Goal: Task Accomplishment & Management: Complete application form

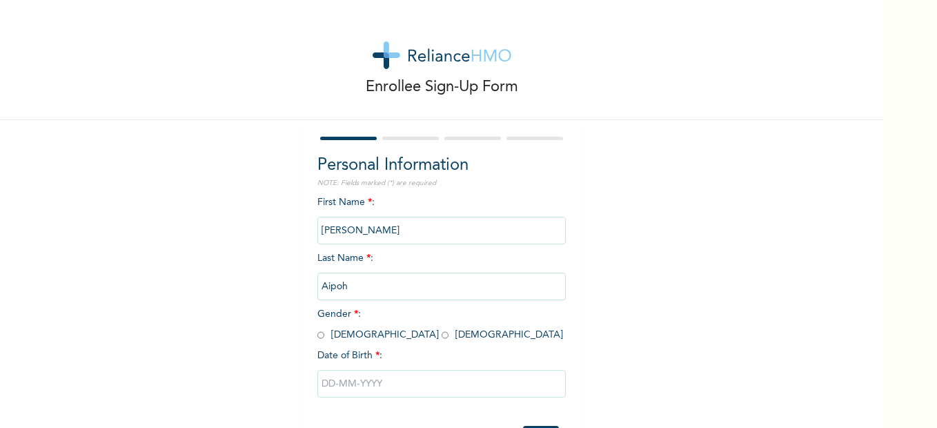
click at [441, 337] on input "radio" at bounding box center [444, 334] width 7 height 13
radio input "true"
click at [357, 378] on input "text" at bounding box center [441, 384] width 248 height 28
select select "7"
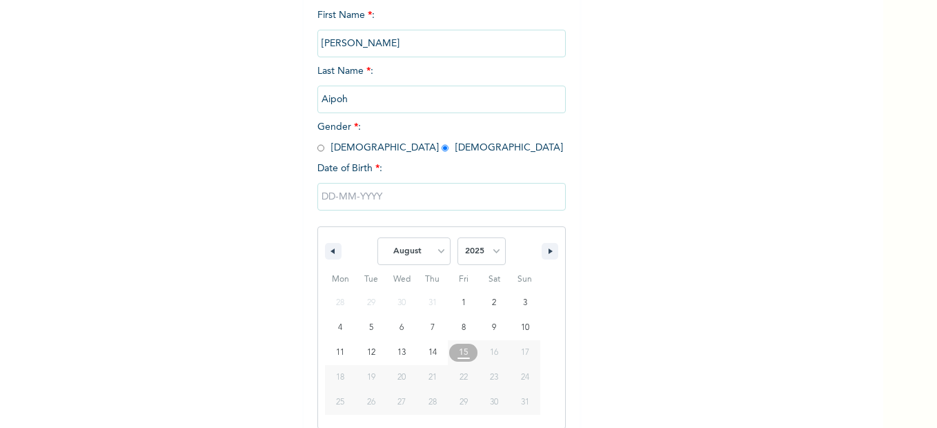
scroll to position [199, 0]
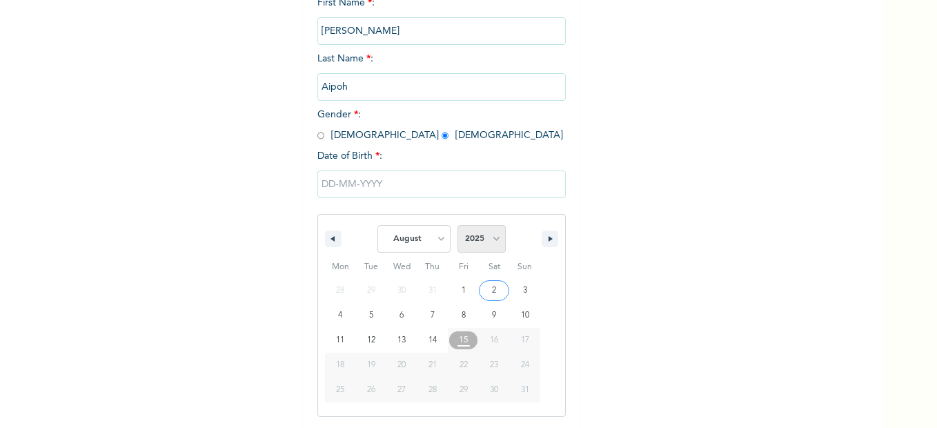
click at [495, 236] on select "2025 2024 2023 2022 2021 2020 2019 2018 2017 2016 2015 2014 2013 2012 2011 2010…" at bounding box center [481, 239] width 48 height 28
select select "1994"
click at [457, 226] on select "2025 2024 2023 2022 2021 2020 2019 2018 2017 2016 2015 2014 2013 2012 2011 2010…" at bounding box center [481, 239] width 48 height 28
click at [437, 241] on select "January February March April May June July August September October November De…" at bounding box center [413, 239] width 73 height 28
select select "10"
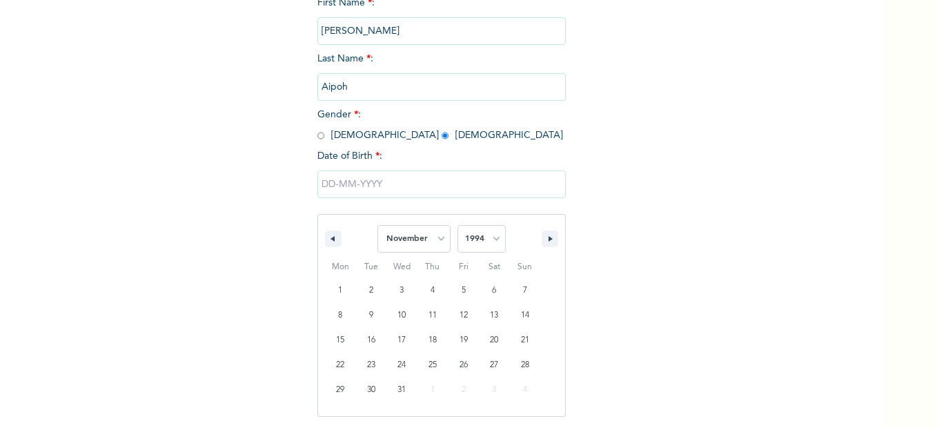
click at [377, 226] on select "January February March April May June July August September October November De…" at bounding box center [413, 239] width 73 height 28
type input "[DATE]"
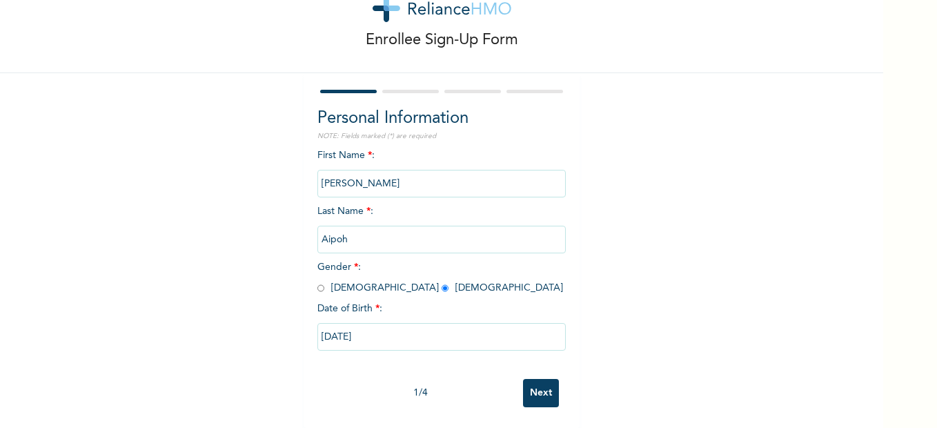
click at [539, 379] on input "Next" at bounding box center [541, 393] width 36 height 28
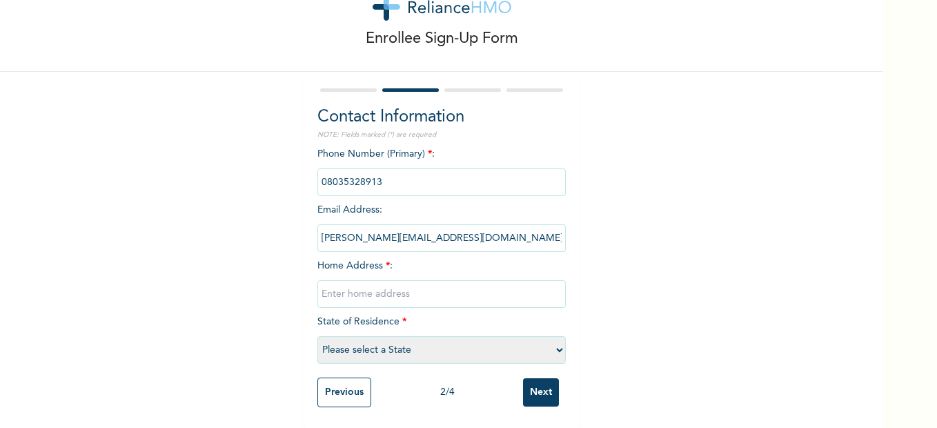
click at [396, 172] on input "phone" at bounding box center [441, 182] width 248 height 28
click at [396, 170] on input "phone" at bounding box center [441, 182] width 248 height 28
click at [400, 170] on input "phone" at bounding box center [441, 182] width 248 height 28
click at [400, 169] on input "phone" at bounding box center [441, 182] width 248 height 28
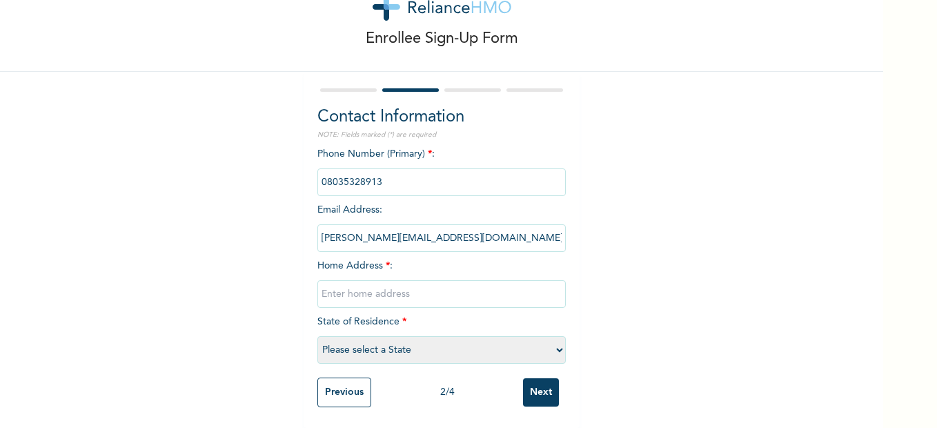
click at [400, 169] on input "phone" at bounding box center [441, 182] width 248 height 28
click at [403, 174] on input "phone" at bounding box center [441, 182] width 248 height 28
click at [382, 286] on input "text" at bounding box center [441, 294] width 248 height 28
type input "1 Odugbemi street Oworoshoki"
click at [415, 343] on select "Please select a State [PERSON_NAME] (FCT) [PERSON_NAME] Ibom [GEOGRAPHIC_DATA] …" at bounding box center [441, 350] width 248 height 28
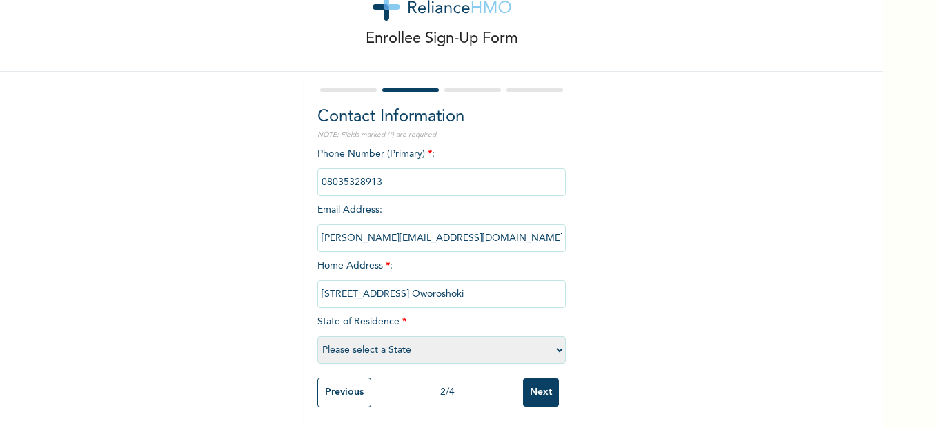
select select "25"
click at [317, 336] on select "Please select a State [PERSON_NAME] (FCT) [PERSON_NAME] Ibom [GEOGRAPHIC_DATA] …" at bounding box center [441, 350] width 248 height 28
click at [405, 172] on input "phone" at bounding box center [441, 182] width 248 height 28
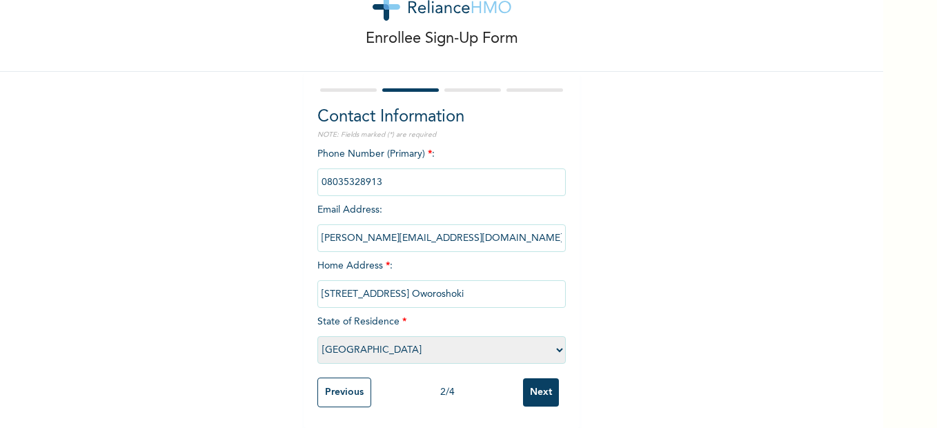
click at [538, 386] on input "Next" at bounding box center [541, 392] width 36 height 28
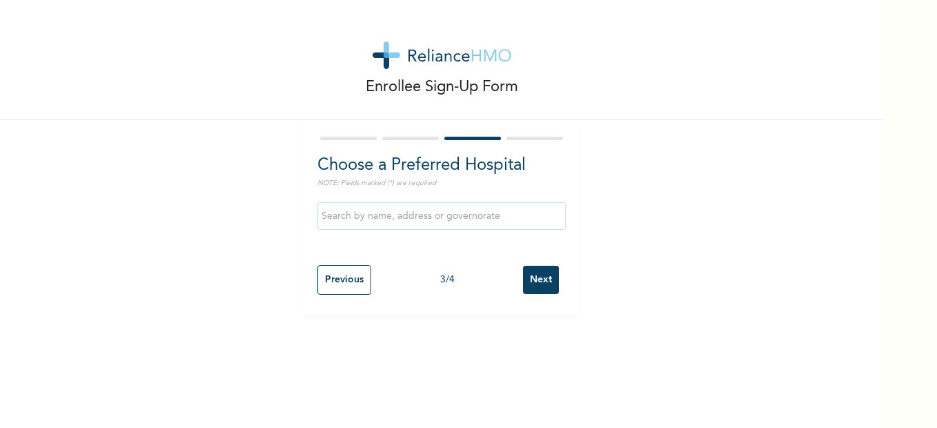
scroll to position [0, 0]
click at [450, 218] on input "text" at bounding box center [441, 216] width 248 height 28
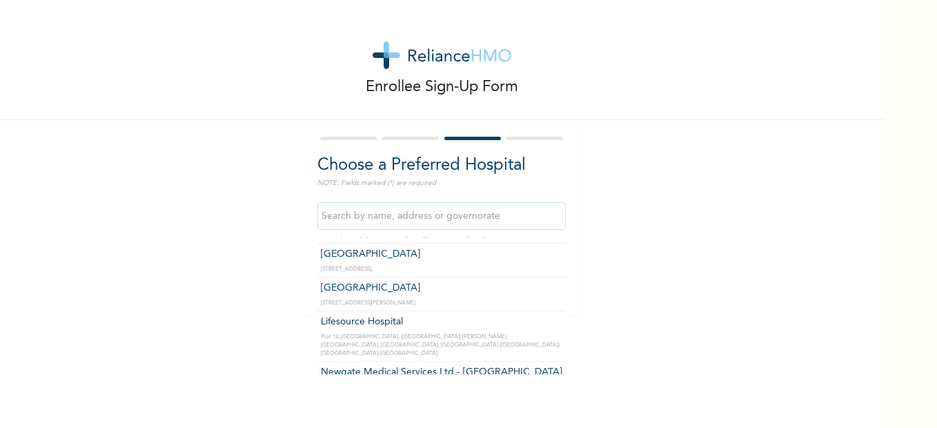
scroll to position [552, 0]
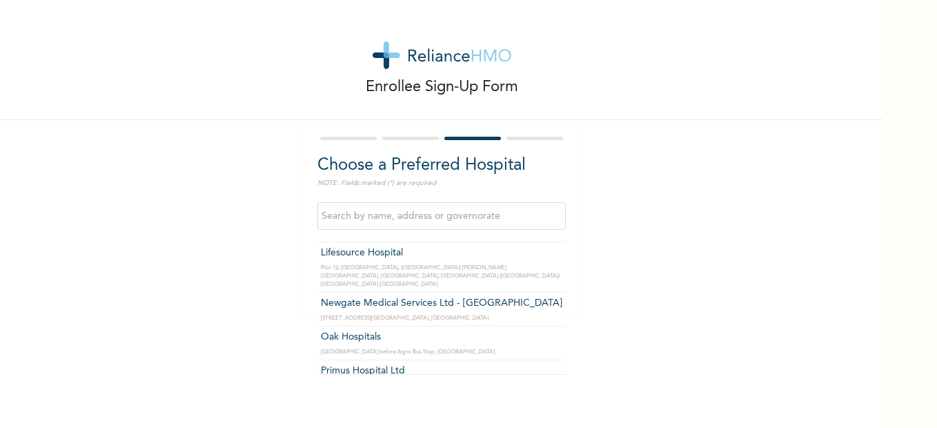
click at [403, 214] on input "text" at bounding box center [441, 216] width 248 height 28
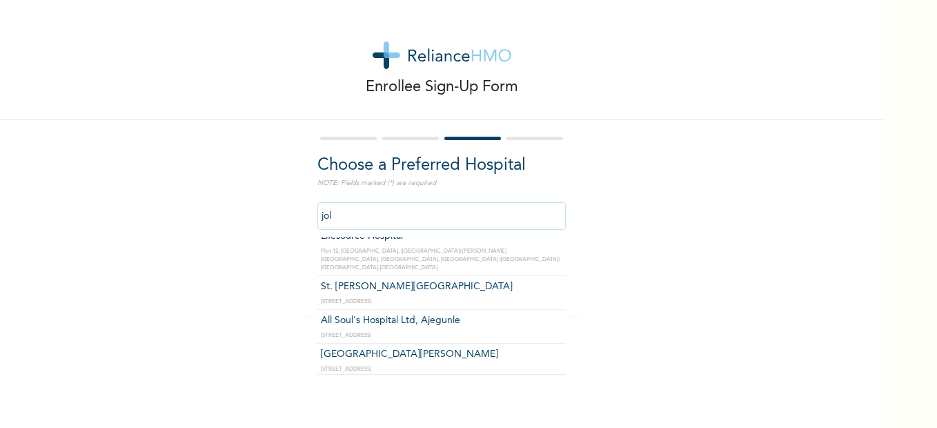
scroll to position [0, 0]
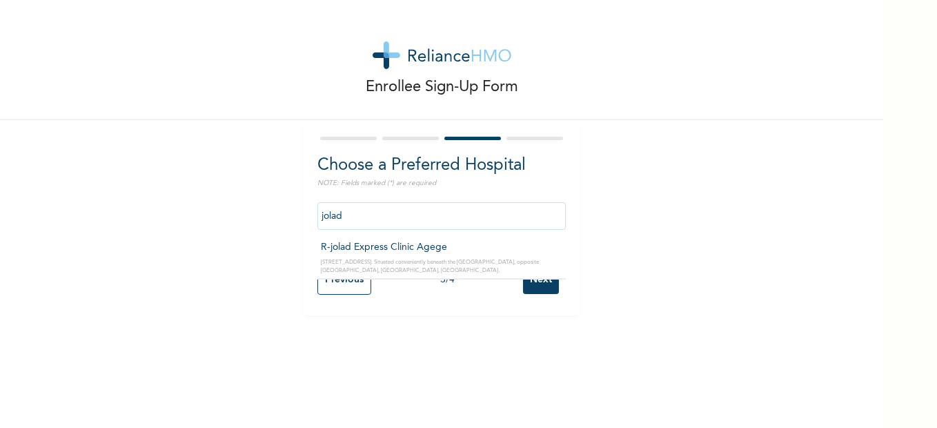
type input "jolad"
click at [354, 281] on input "Previous" at bounding box center [344, 280] width 54 height 30
select select "25"
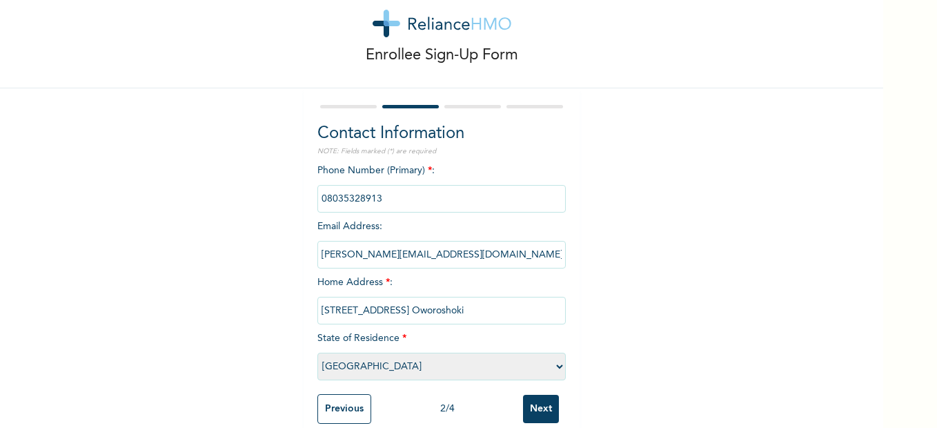
scroll to position [59, 0]
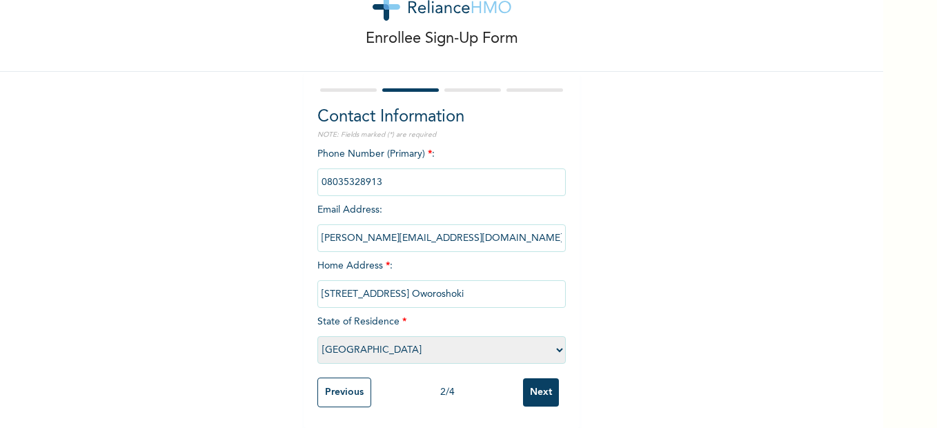
click at [345, 386] on input "Previous" at bounding box center [344, 392] width 54 height 30
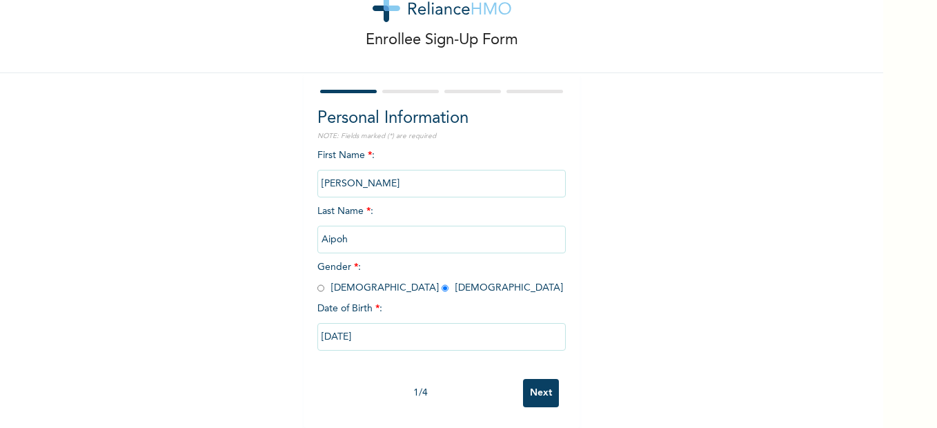
click at [551, 387] on input "Next" at bounding box center [541, 393] width 36 height 28
select select "25"
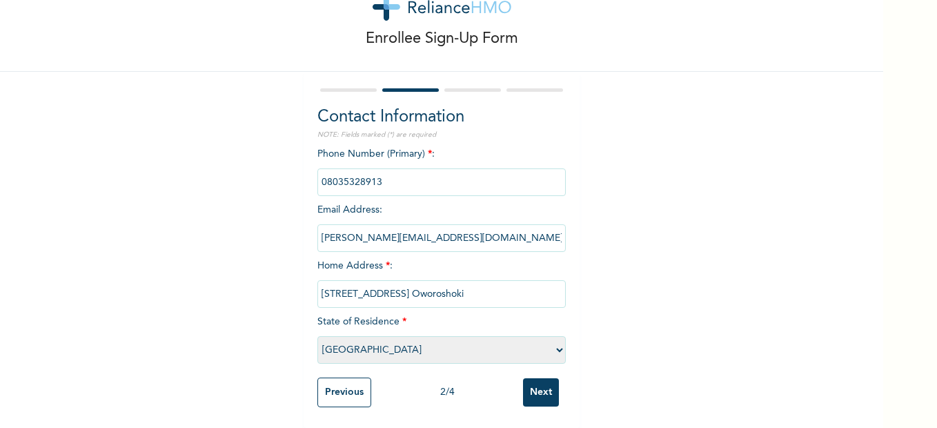
click at [377, 168] on input "phone" at bounding box center [441, 182] width 248 height 28
click at [377, 171] on input "phone" at bounding box center [441, 182] width 248 height 28
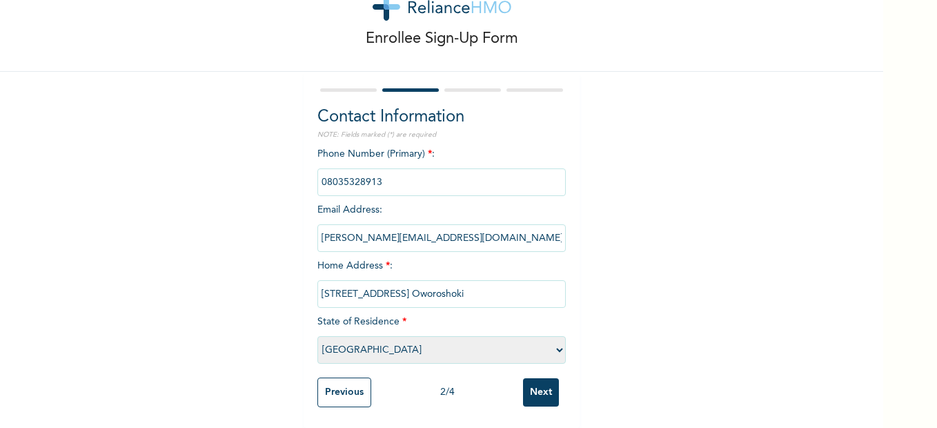
scroll to position [59, 0]
click at [530, 386] on input "Next" at bounding box center [541, 392] width 36 height 28
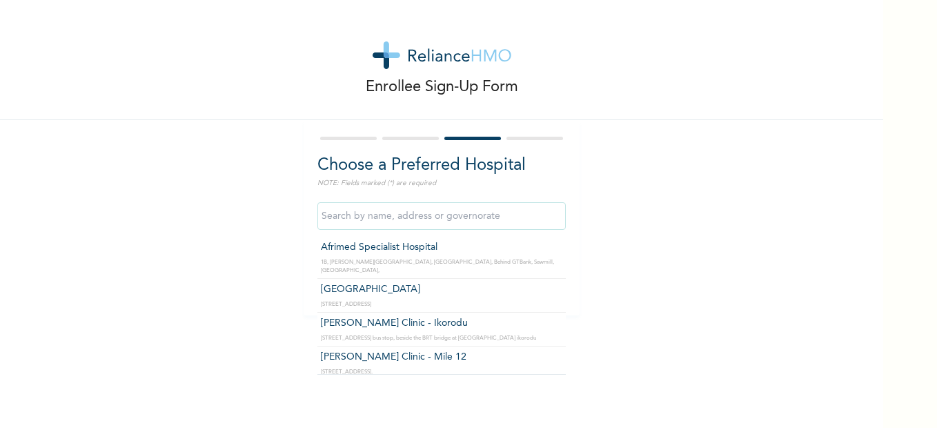
click at [441, 222] on input "text" at bounding box center [441, 216] width 248 height 28
click at [614, 236] on div "Enrollee Sign-Up Form Choose a Preferred Hospital NOTE: Fields marked (*) are r…" at bounding box center [441, 157] width 883 height 315
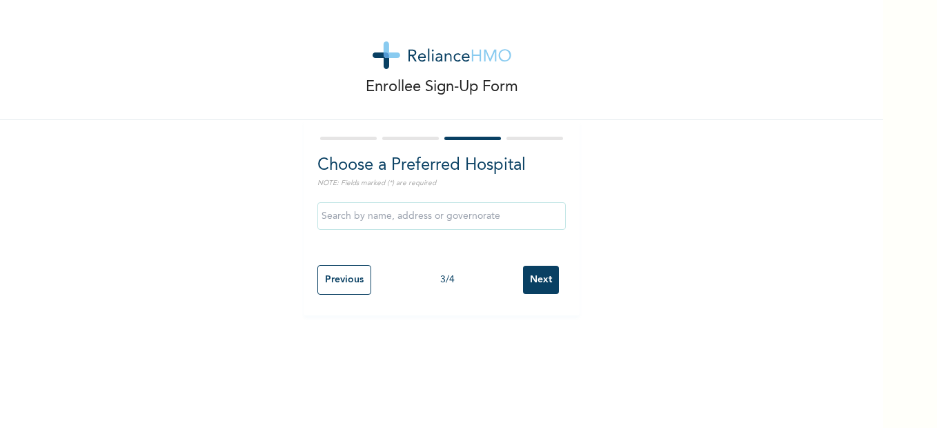
click at [523, 283] on input "Next" at bounding box center [541, 280] width 36 height 28
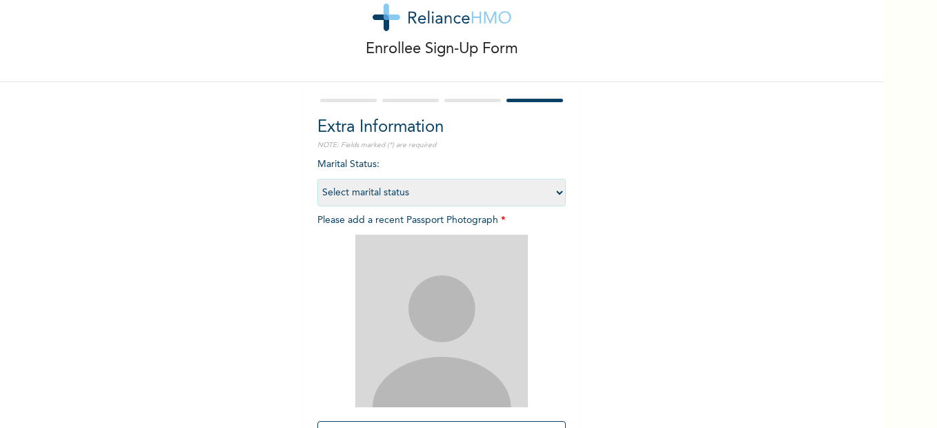
scroll to position [69, 0]
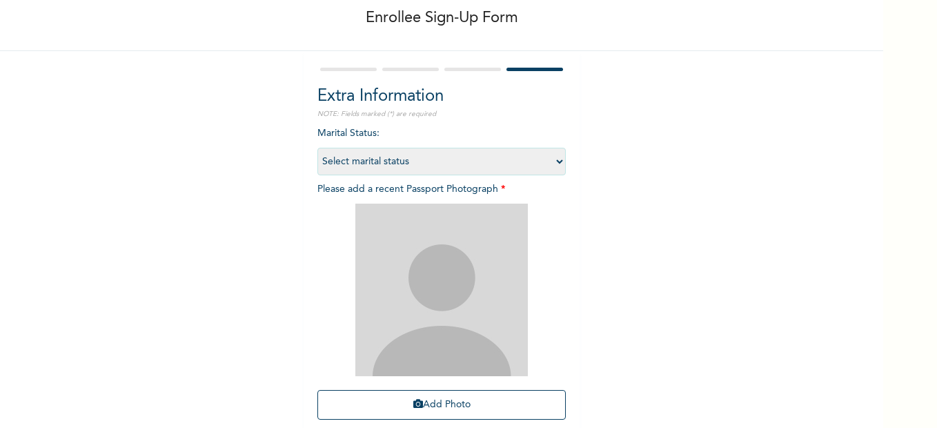
click at [519, 159] on select "Select marital status [DEMOGRAPHIC_DATA] Married [DEMOGRAPHIC_DATA] Widow/[DEMO…" at bounding box center [441, 162] width 248 height 28
select select "2"
click at [317, 148] on select "Select marital status [DEMOGRAPHIC_DATA] Married [DEMOGRAPHIC_DATA] Widow/[DEMO…" at bounding box center [441, 162] width 248 height 28
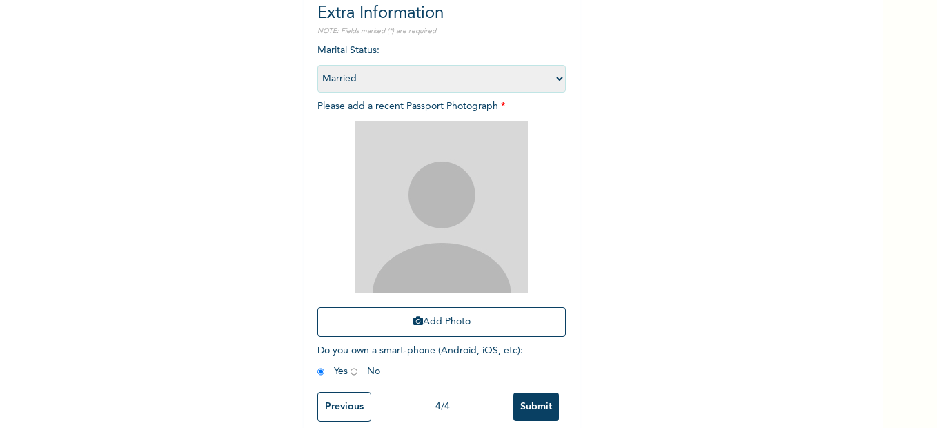
scroll to position [177, 0]
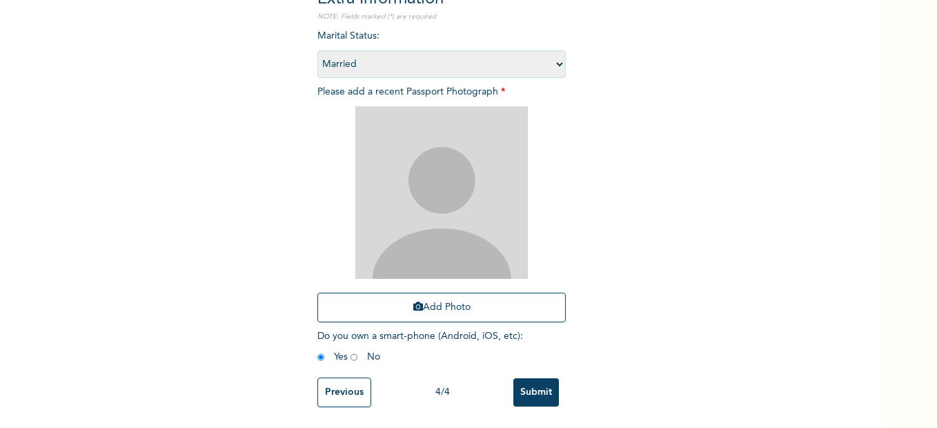
click at [410, 183] on img at bounding box center [441, 192] width 172 height 172
click at [519, 386] on input "Submit" at bounding box center [536, 392] width 46 height 28
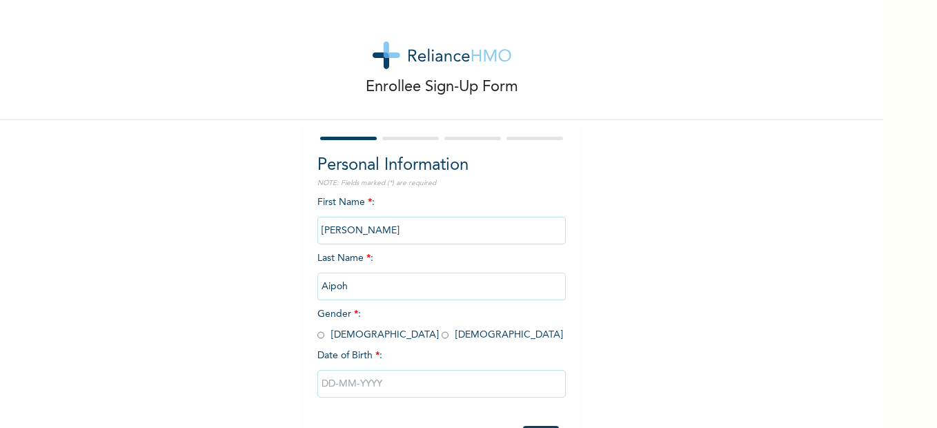
scroll to position [57, 0]
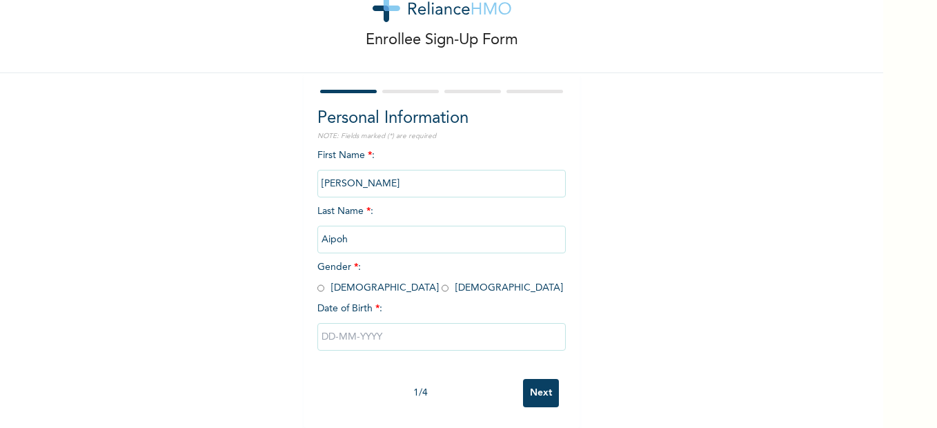
click at [368, 279] on span "Gender * : [DEMOGRAPHIC_DATA] [DEMOGRAPHIC_DATA]" at bounding box center [440, 277] width 246 height 30
click at [441, 281] on input "radio" at bounding box center [444, 287] width 7 height 13
radio input "true"
click at [372, 330] on input "text" at bounding box center [441, 337] width 248 height 28
select select "7"
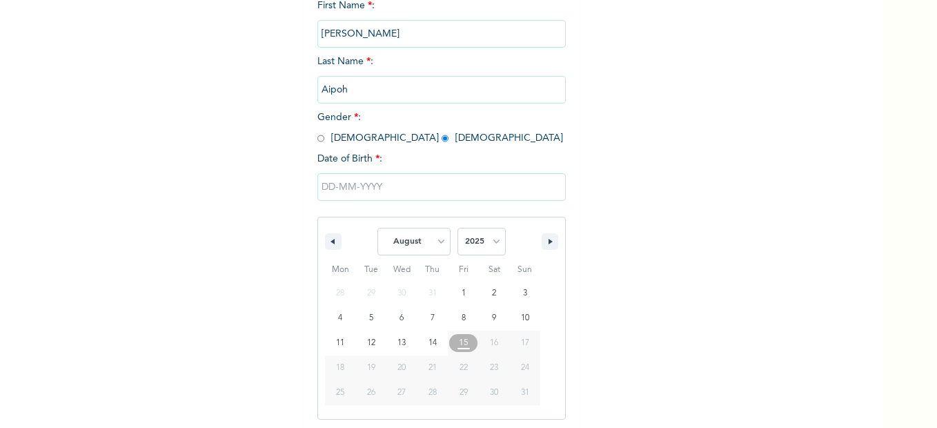
scroll to position [199, 0]
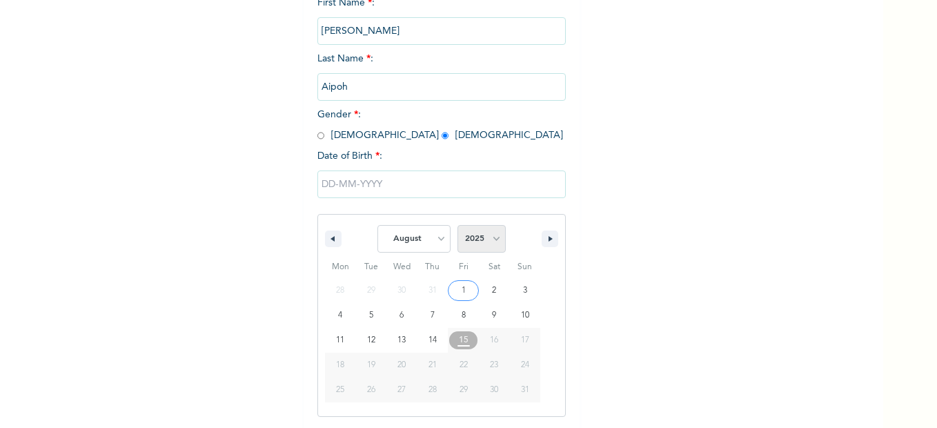
click at [489, 243] on select "2025 2024 2023 2022 2021 2020 2019 2018 2017 2016 2015 2014 2013 2012 2011 2010…" at bounding box center [481, 239] width 48 height 28
select select "1994"
click at [457, 226] on select "2025 2024 2023 2022 2021 2020 2019 2018 2017 2016 2015 2014 2013 2012 2011 2010…" at bounding box center [481, 239] width 48 height 28
click at [409, 240] on select "January February March April May June July August September October November De…" at bounding box center [413, 239] width 73 height 28
select select "10"
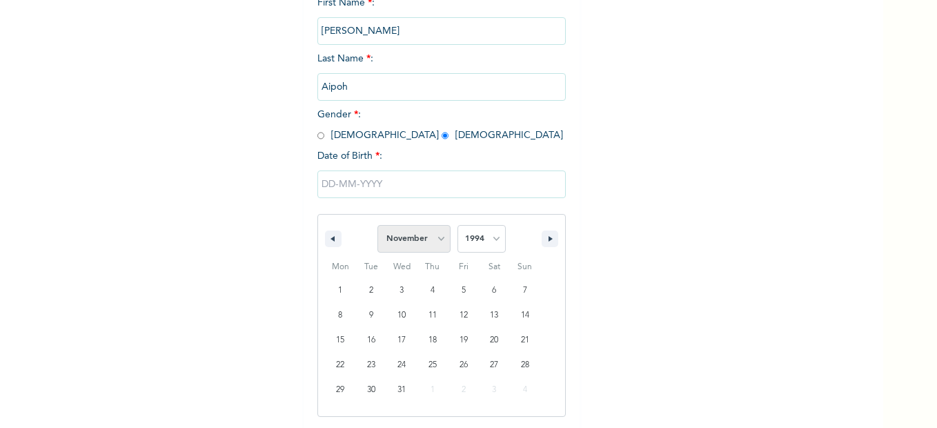
click at [377, 226] on select "January February March April May June July August September October November De…" at bounding box center [413, 239] width 73 height 28
type input "[DATE]"
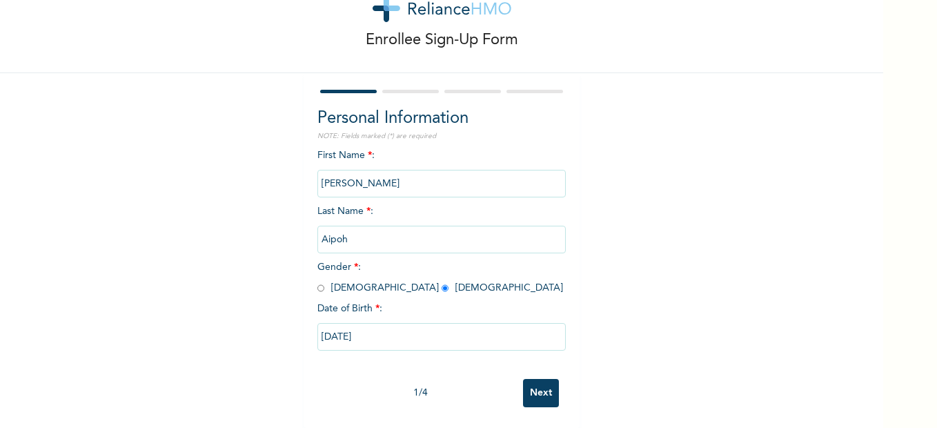
scroll to position [57, 0]
click at [539, 391] on input "Next" at bounding box center [541, 393] width 36 height 28
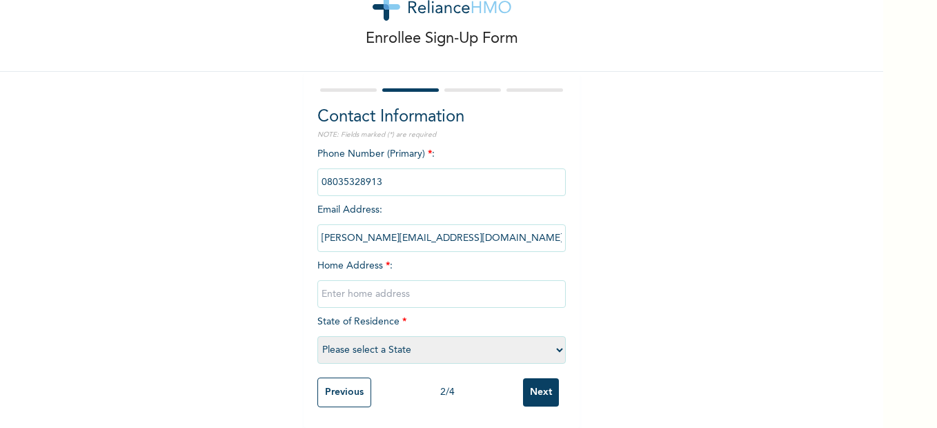
click at [374, 170] on input "phone" at bounding box center [441, 182] width 248 height 28
click at [391, 339] on select "Please select a State [PERSON_NAME] (FCT) [PERSON_NAME] Ibom [GEOGRAPHIC_DATA] …" at bounding box center [441, 350] width 248 height 28
select select "25"
click at [317, 336] on select "Please select a State [PERSON_NAME] (FCT) [PERSON_NAME] Ibom [GEOGRAPHIC_DATA] …" at bounding box center [441, 350] width 248 height 28
click at [386, 289] on input "text" at bounding box center [441, 294] width 248 height 28
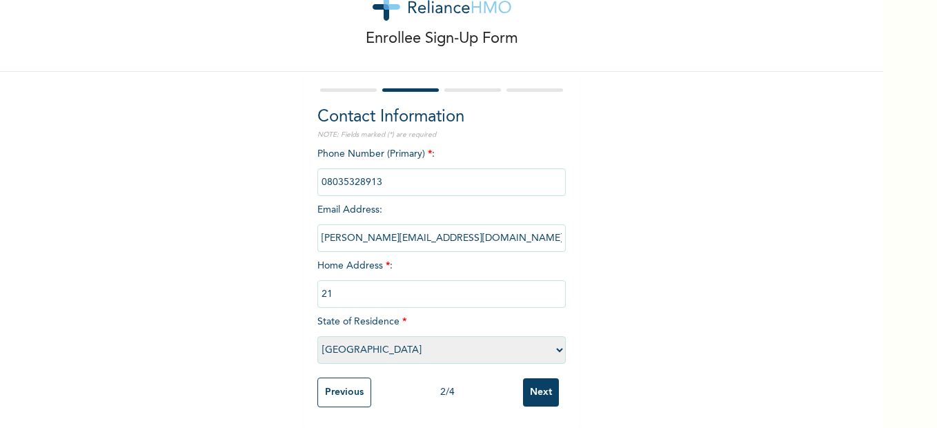
type input "2"
type input "[STREET_ADDRESS] Oworoshoki"
click at [543, 382] on input "Next" at bounding box center [541, 392] width 36 height 28
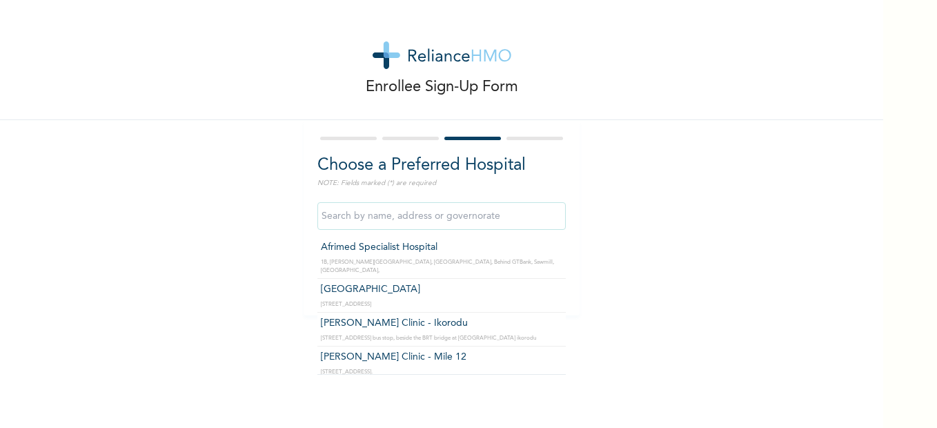
click at [390, 214] on input "text" at bounding box center [441, 216] width 248 height 28
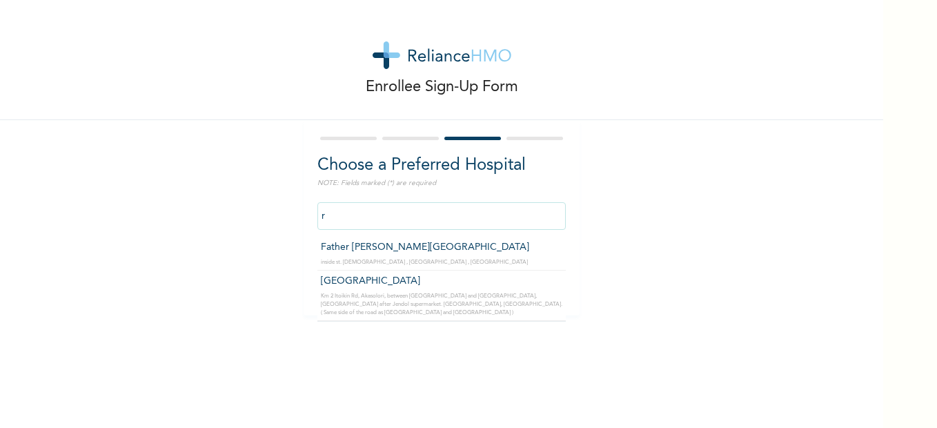
type input "r"
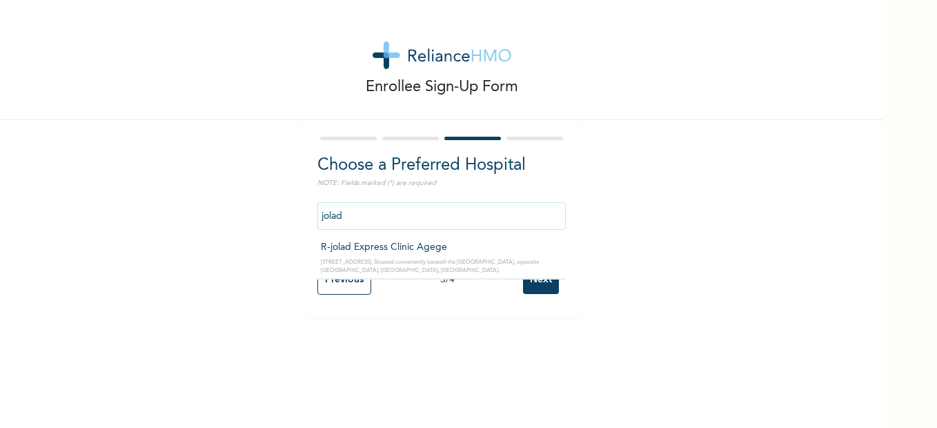
type input "jolad"
click at [424, 328] on div "Enrollee Sign-Up Form Choose a Preferred Hospital NOTE: Fields marked (*) are r…" at bounding box center [441, 214] width 883 height 428
click at [538, 273] on input "Next" at bounding box center [541, 280] width 36 height 28
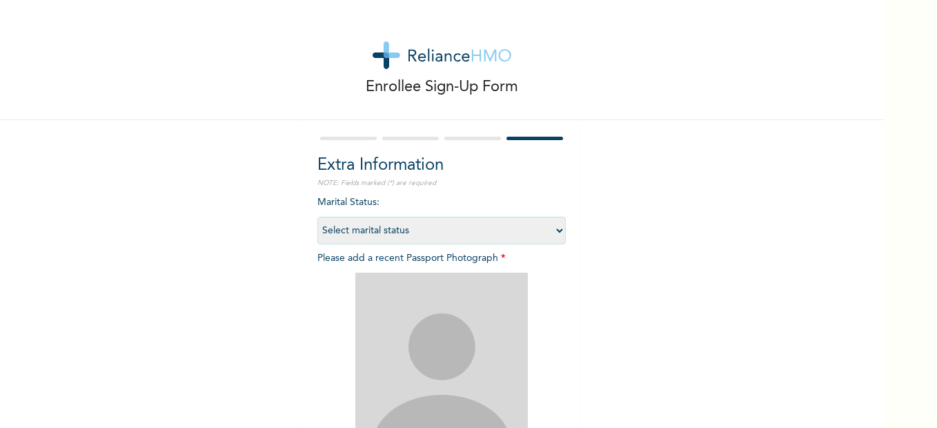
click at [467, 237] on select "Select marital status [DEMOGRAPHIC_DATA] Married [DEMOGRAPHIC_DATA] Widow/[DEMO…" at bounding box center [441, 231] width 248 height 28
select select "2"
click at [317, 217] on select "Select marital status [DEMOGRAPHIC_DATA] Married [DEMOGRAPHIC_DATA] Widow/[DEMO…" at bounding box center [441, 231] width 248 height 28
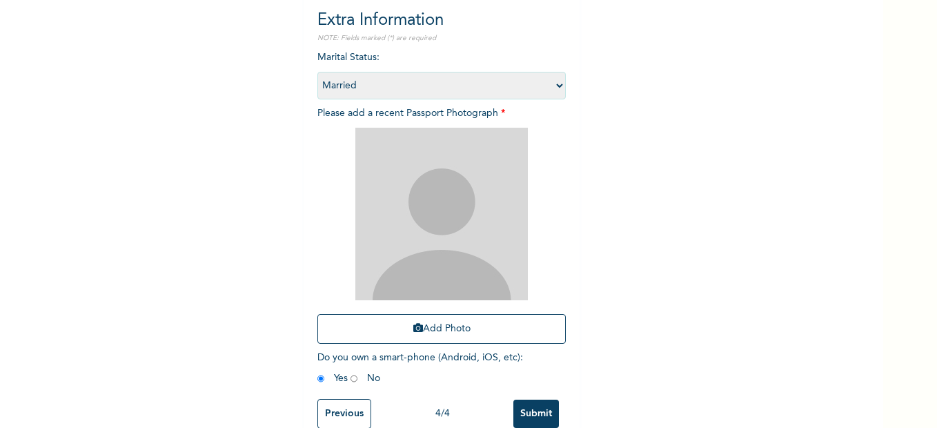
scroll to position [177, 0]
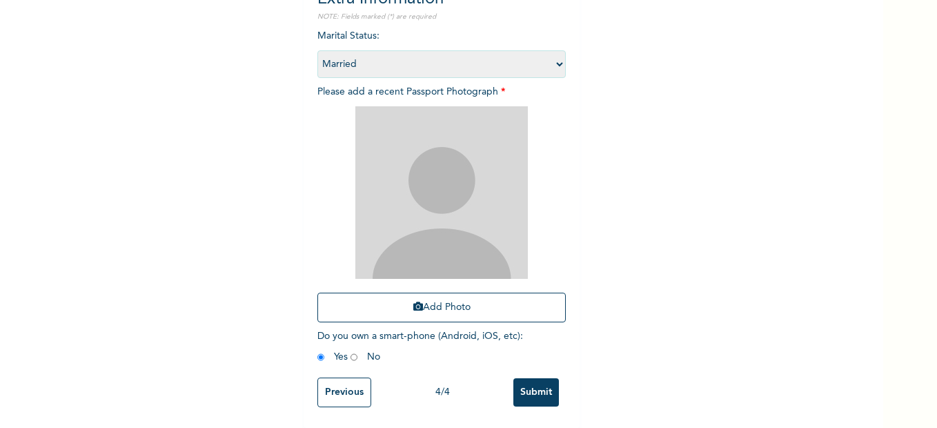
click at [526, 383] on input "Submit" at bounding box center [536, 392] width 46 height 28
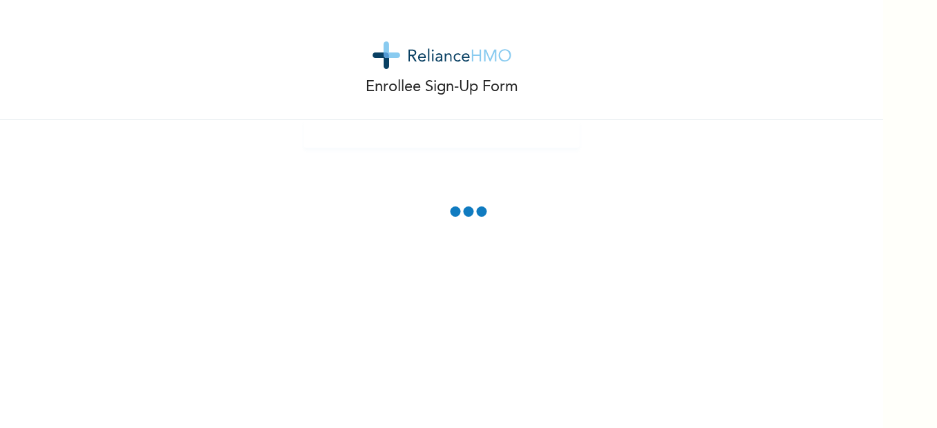
scroll to position [0, 0]
